Goal: Information Seeking & Learning: Learn about a topic

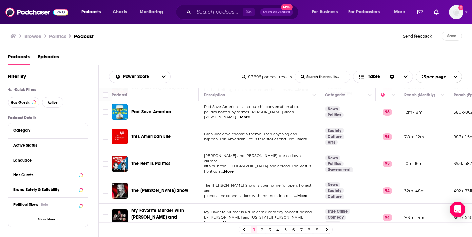
scroll to position [151, 0]
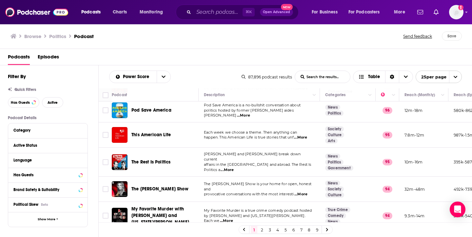
click at [229, 163] on span "affairs in the [GEOGRAPHIC_DATA] and abroad. The Rest Is Politics a" at bounding box center [258, 167] width 108 height 10
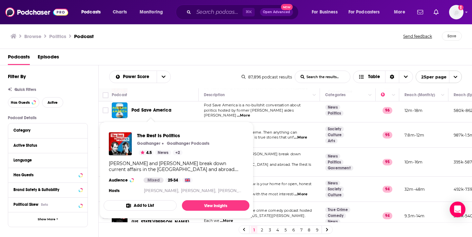
click at [162, 159] on div "The Rest Is Politics Goalhanger Goalhanger Podcasts 4.5 News + 2 [PERSON_NAME] …" at bounding box center [177, 163] width 146 height 73
click at [150, 134] on span "The Rest Is Politics" at bounding box center [182, 135] width 90 height 6
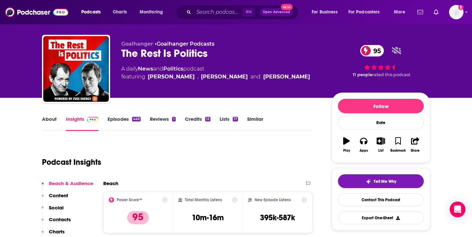
scroll to position [13, 0]
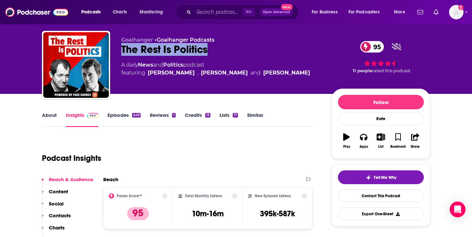
drag, startPoint x: 218, startPoint y: 51, endPoint x: 123, endPoint y: 54, distance: 94.8
click at [123, 54] on div "The Rest Is Politics 95" at bounding box center [221, 49] width 200 height 13
copy h2 "The Rest Is Politics"
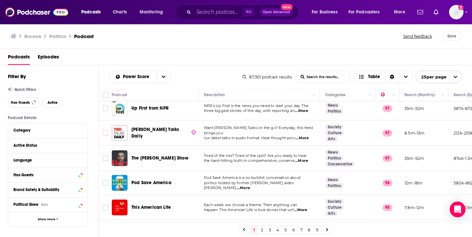
scroll to position [79, 0]
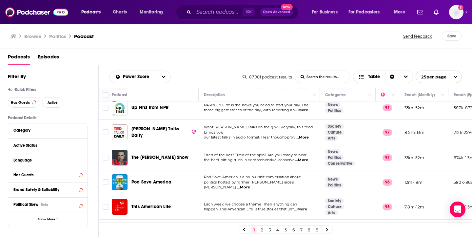
click at [187, 157] on div "The [PERSON_NAME] Show" at bounding box center [166, 157] width 68 height 7
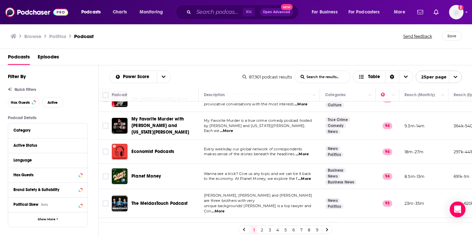
scroll to position [241, 0]
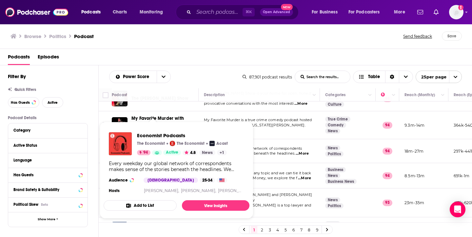
click at [158, 150] on link "Show Podcast Details" at bounding box center [157, 152] width 10 height 5
